Goal: Information Seeking & Learning: Learn about a topic

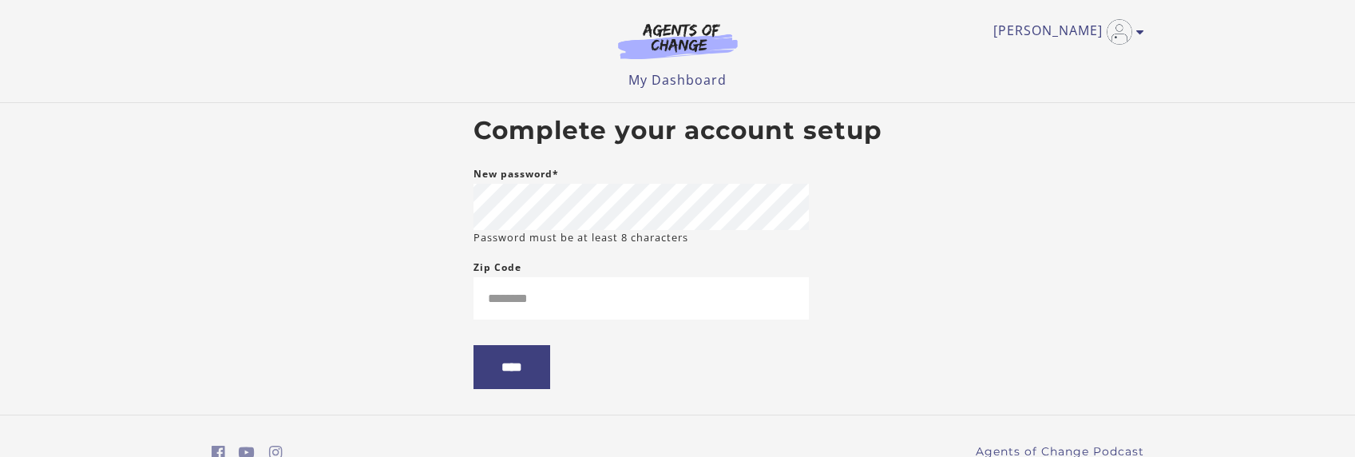
click at [358, 206] on body "Skip to main content Caroline sanchez garza G My Account Support Sign Out Toggl…" at bounding box center [677, 228] width 1355 height 457
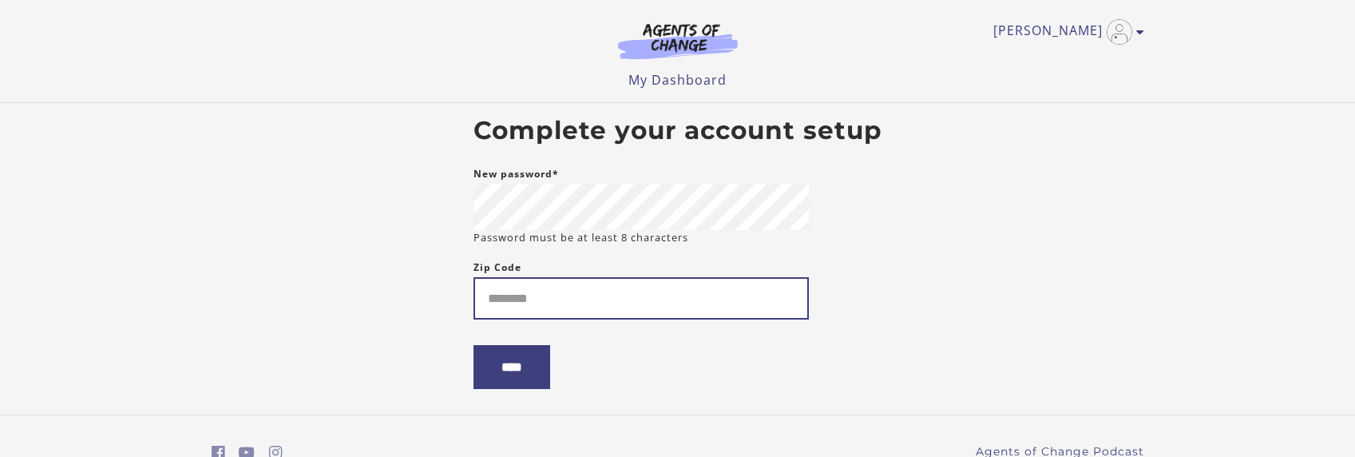
click at [536, 319] on input "Zip Code" at bounding box center [641, 298] width 335 height 42
type input "*****"
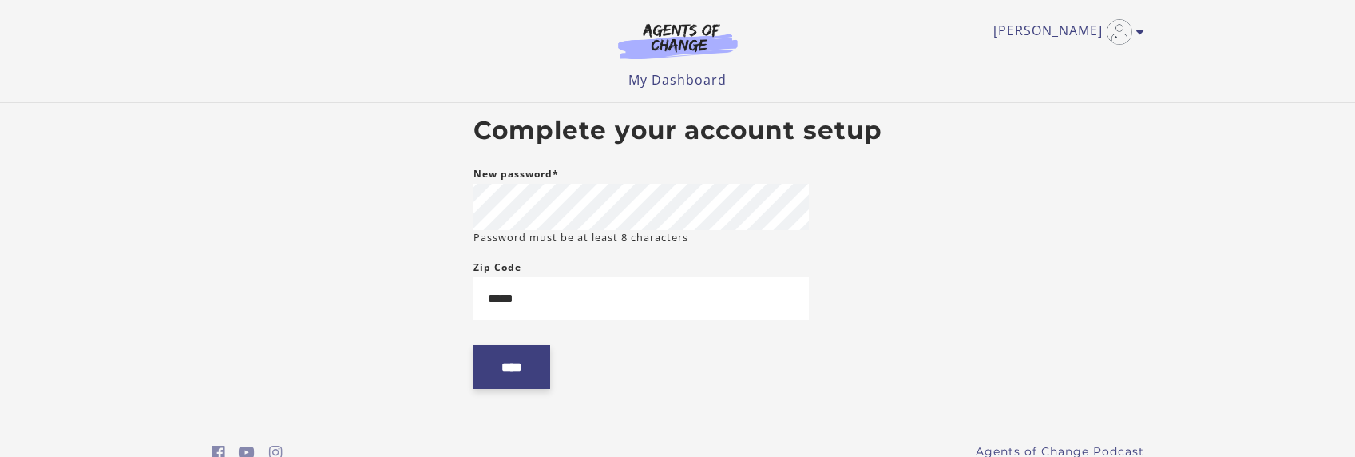
click at [526, 365] on input "****" at bounding box center [512, 367] width 77 height 44
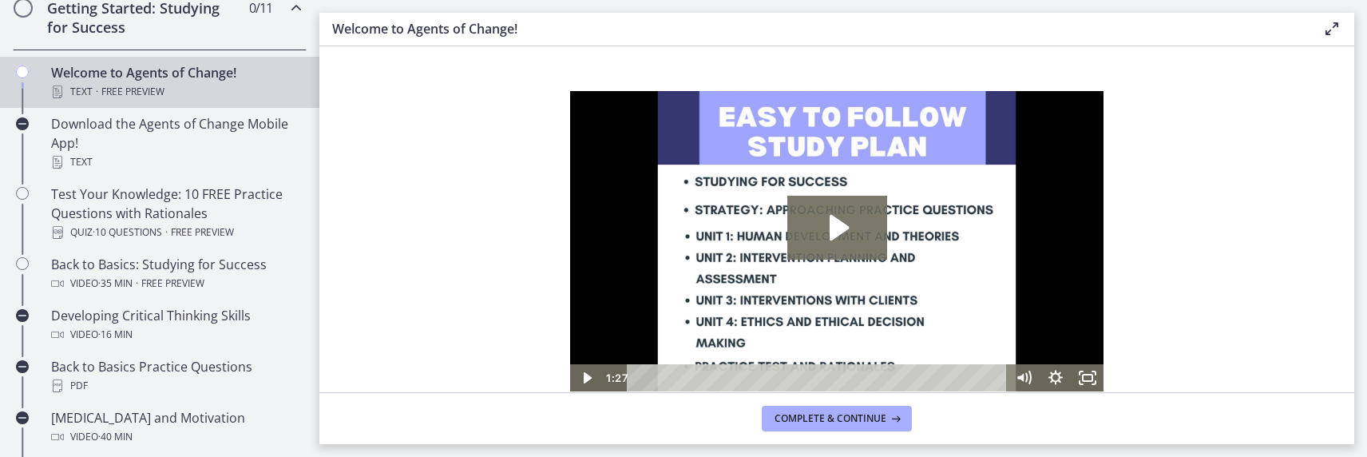
scroll to position [240, 0]
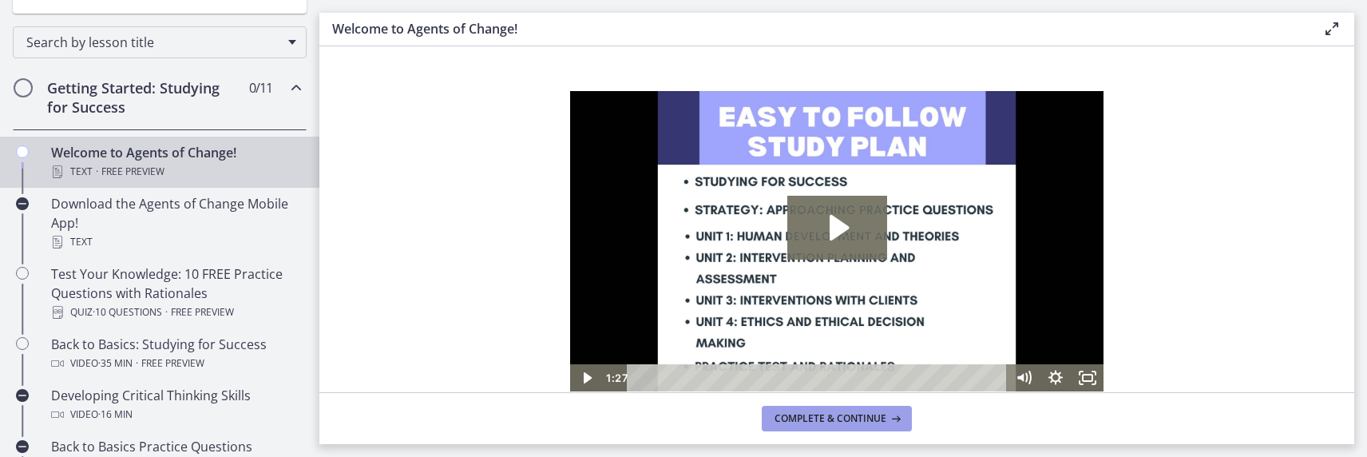
click at [847, 412] on span "Complete & continue" at bounding box center [831, 418] width 112 height 13
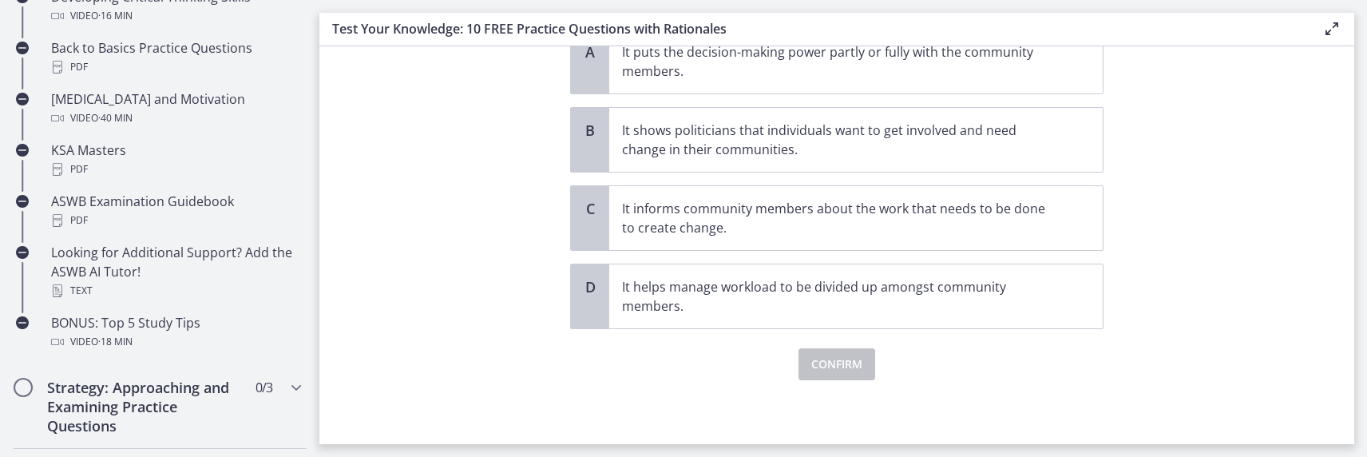
scroll to position [639, 0]
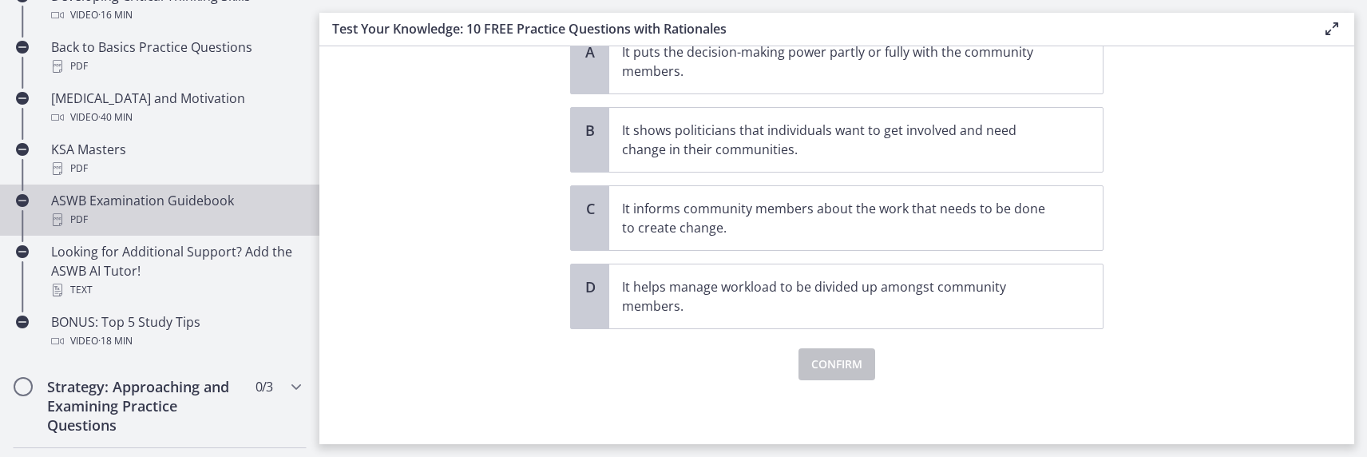
click at [113, 200] on div "ASWB Examination Guidebook PDF" at bounding box center [175, 210] width 249 height 38
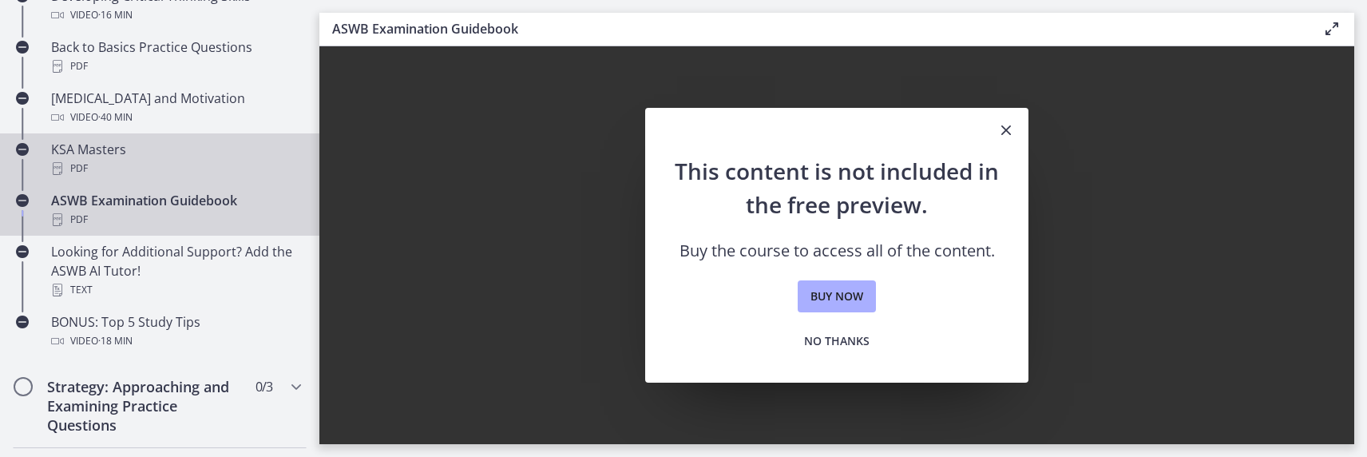
click at [110, 149] on div "KSA Masters PDF" at bounding box center [175, 159] width 249 height 38
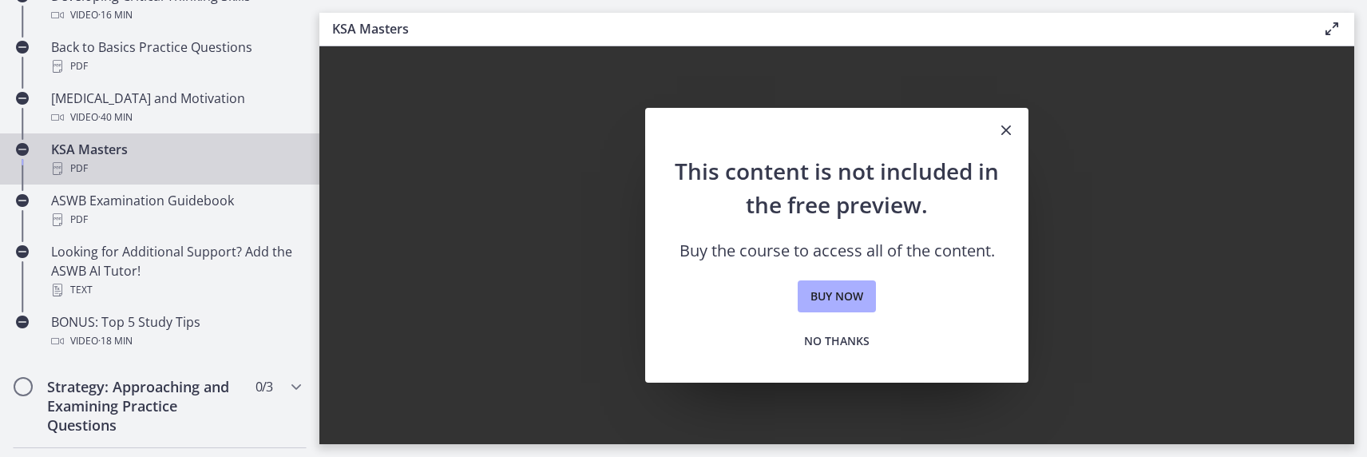
click at [1002, 128] on icon "Close" at bounding box center [1006, 130] width 19 height 19
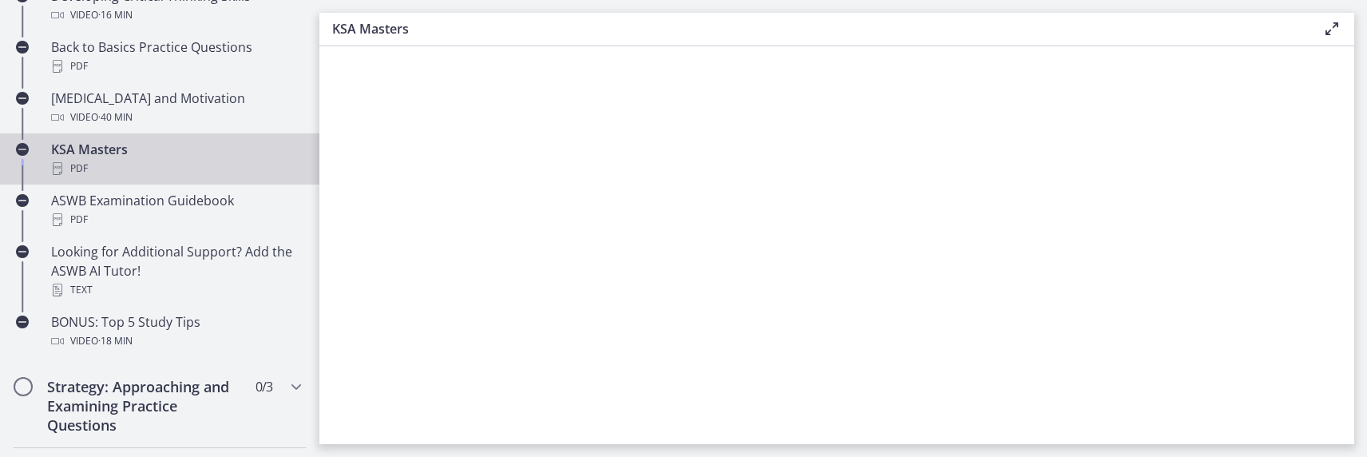
click at [136, 151] on div "KSA Masters PDF" at bounding box center [175, 159] width 249 height 38
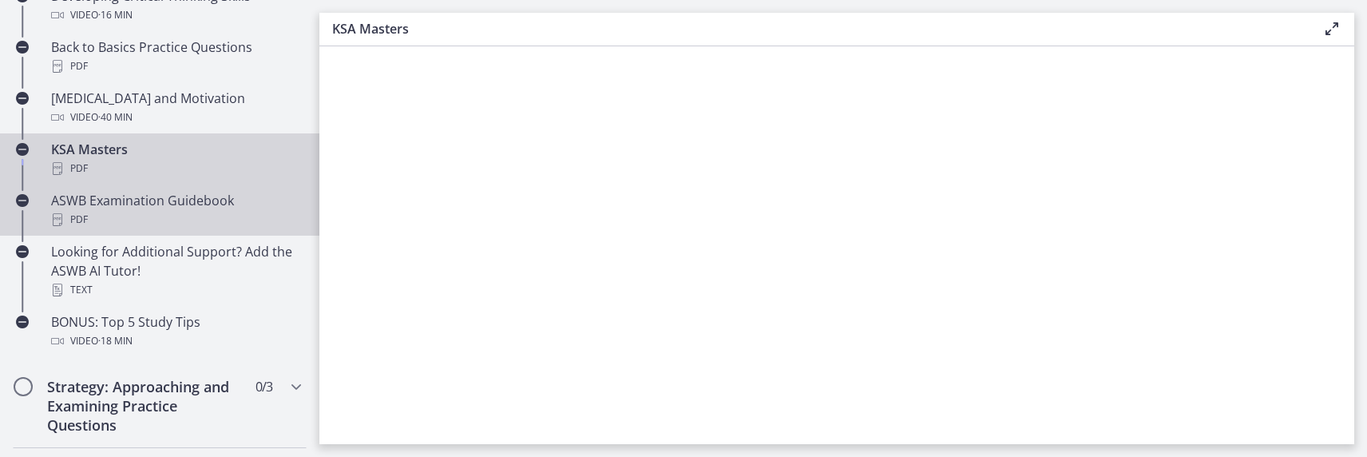
click at [153, 204] on div "ASWB Examination Guidebook PDF" at bounding box center [175, 210] width 249 height 38
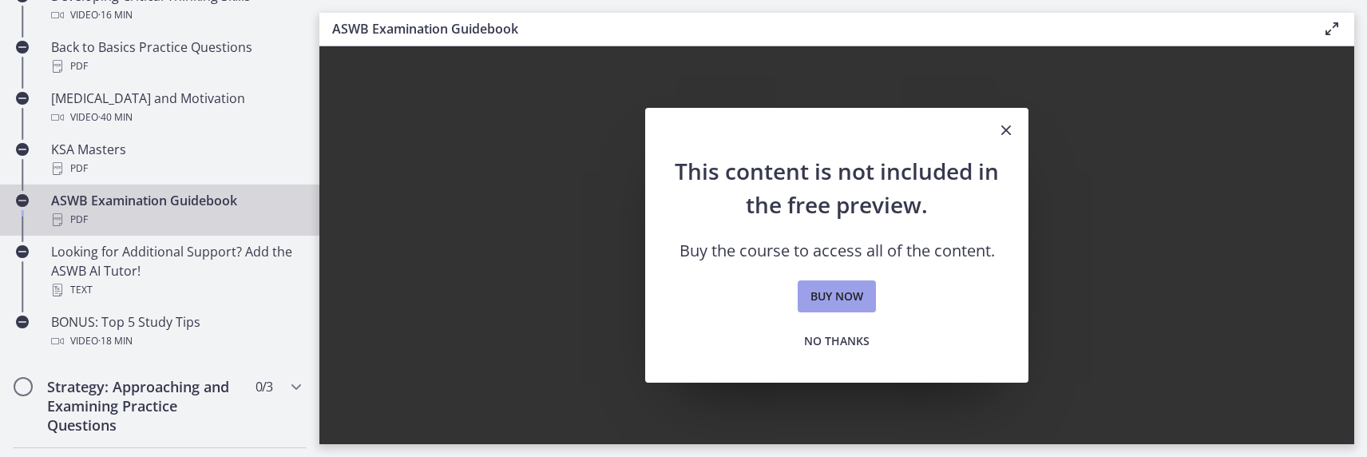
click at [835, 299] on span "Buy now" at bounding box center [837, 296] width 53 height 19
